Goal: Information Seeking & Learning: Check status

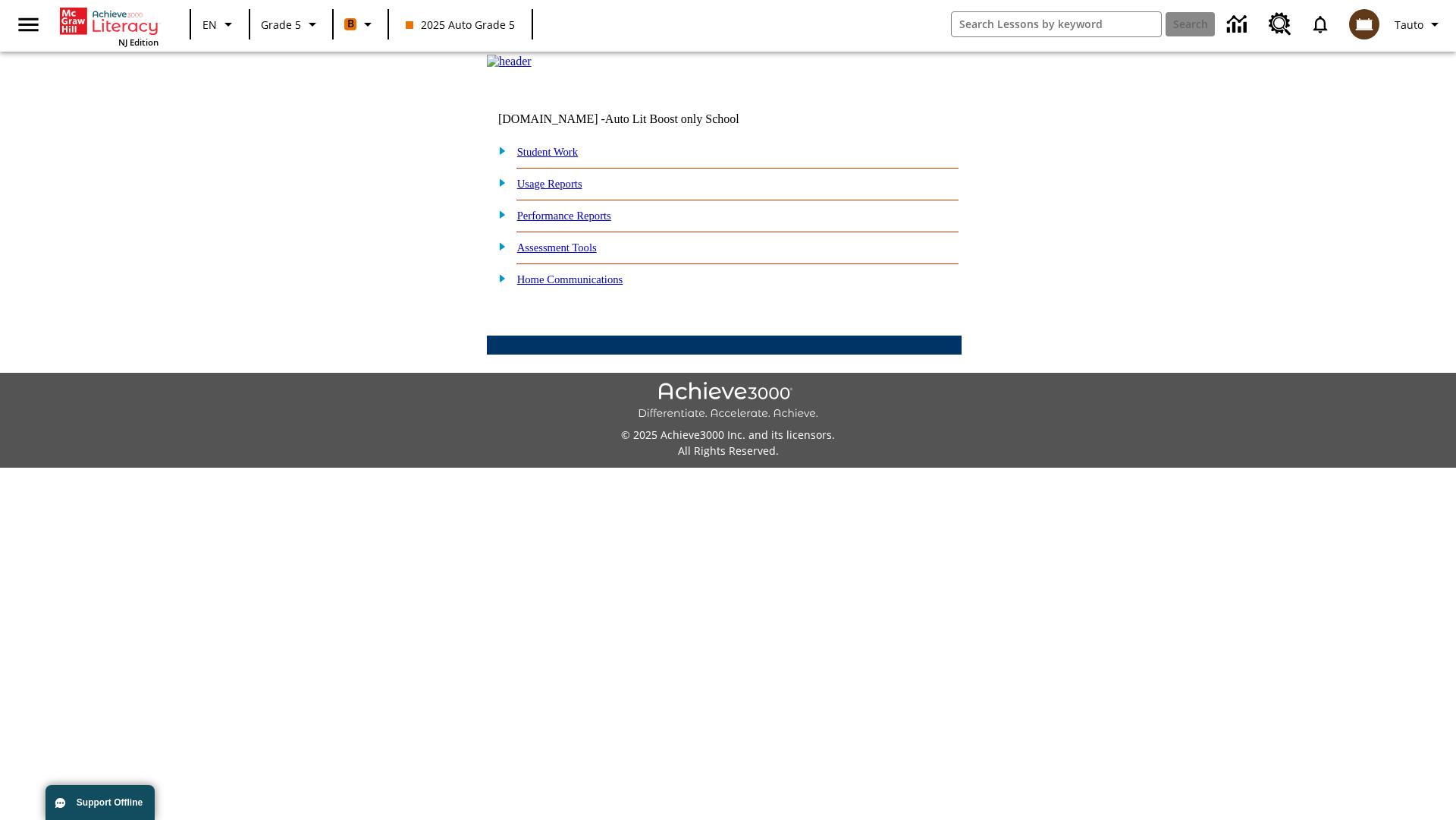
click at [580, 222] on link "Performance Reports" at bounding box center [565, 216] width 94 height 12
click at [0, 0] on link "How are my students performing on standards?" at bounding box center [0, 0] width 0 height 0
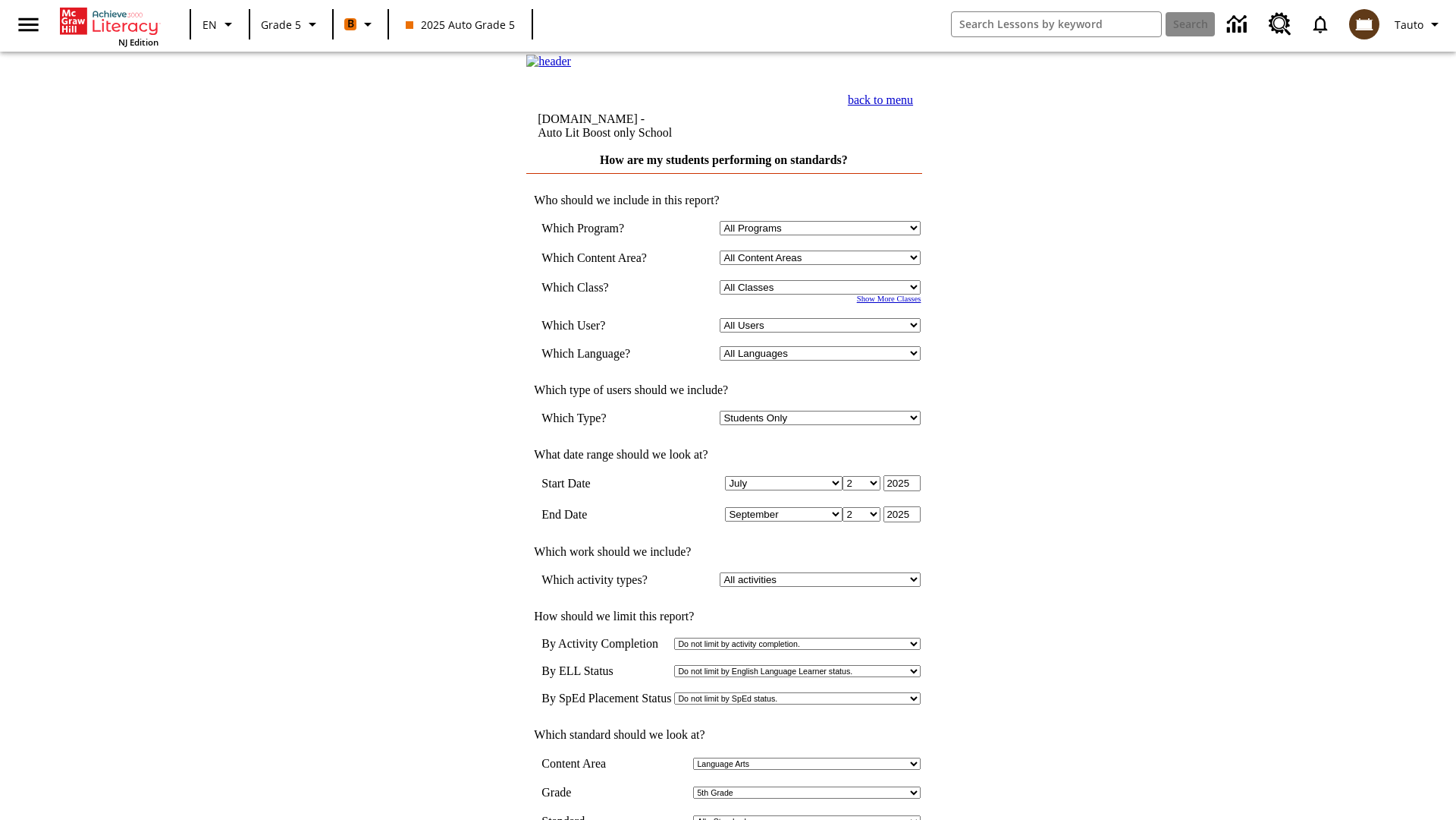
select select "11133131"
click at [824, 333] on select "All Users Cat, Sautoen Cat, Sautoes Cat, Sautoss Donotlogin, Sautoen Twoschools…" at bounding box center [820, 325] width 201 height 15
select select "21437107"
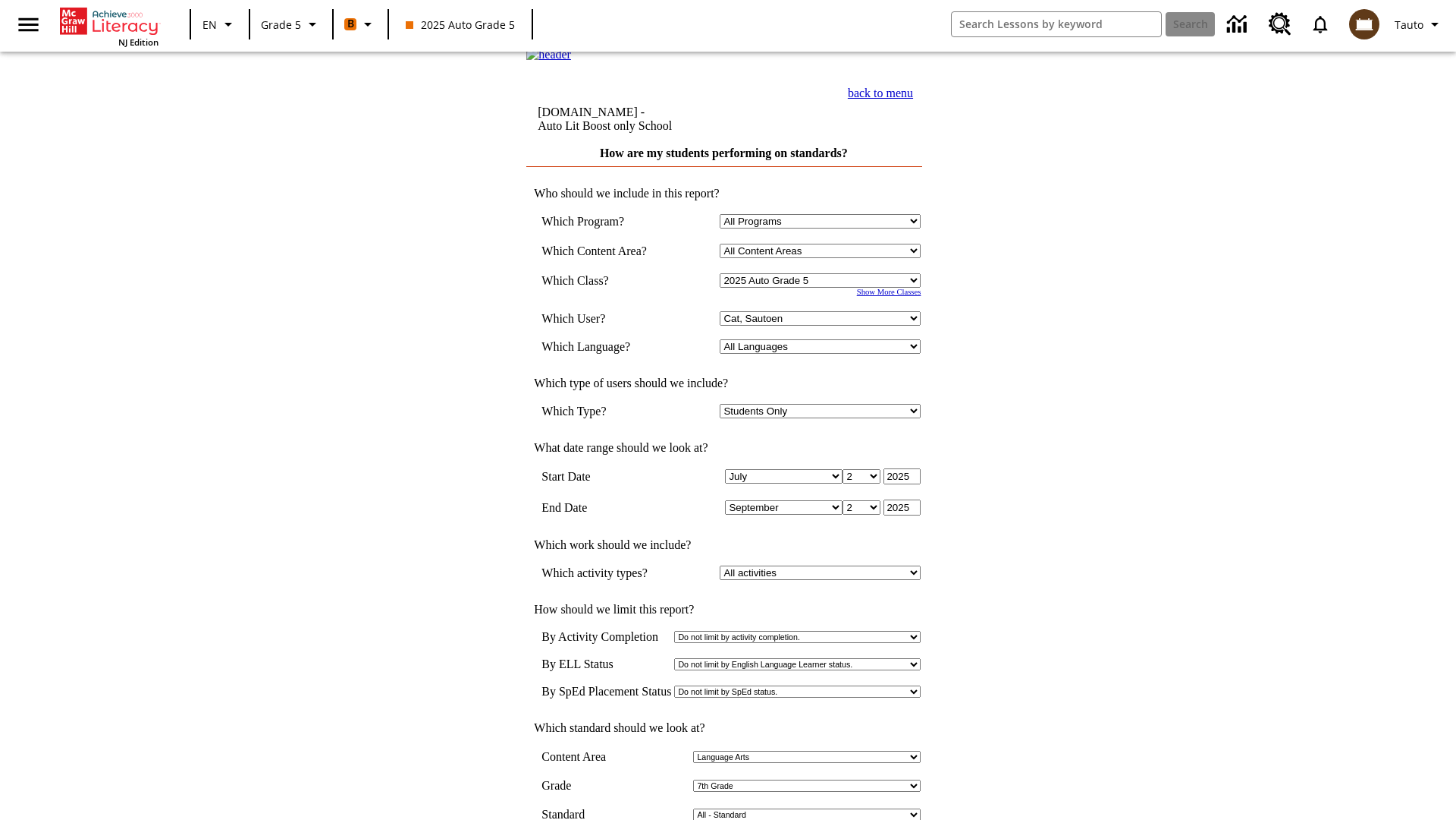
scroll to position [7, 0]
